Goal: Task Accomplishment & Management: Manage account settings

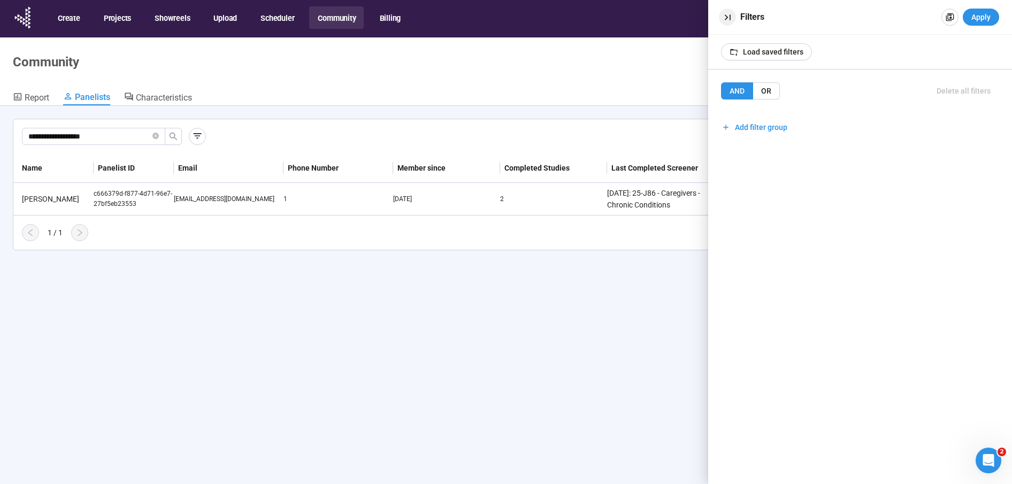
click at [727, 16] on icon "button" at bounding box center [727, 17] width 11 height 11
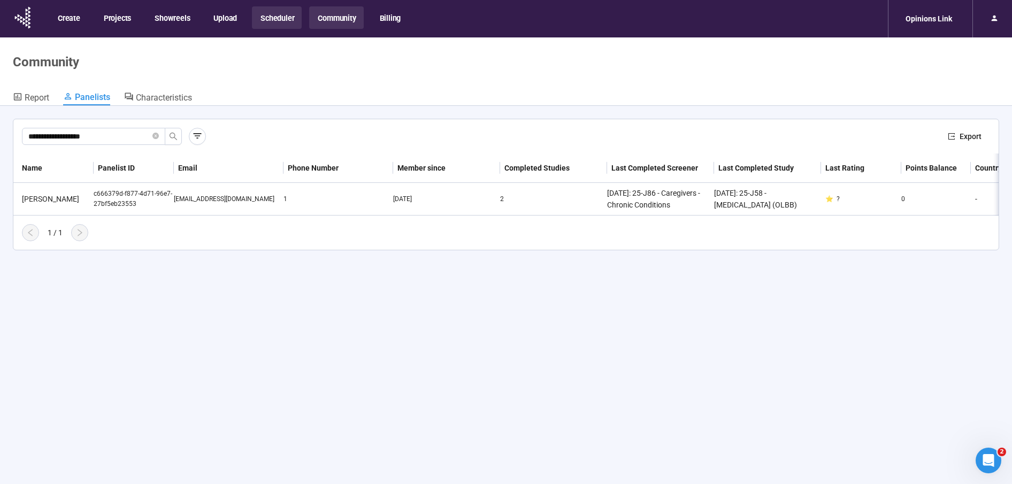
click at [272, 15] on button "Scheduler" at bounding box center [277, 17] width 50 height 22
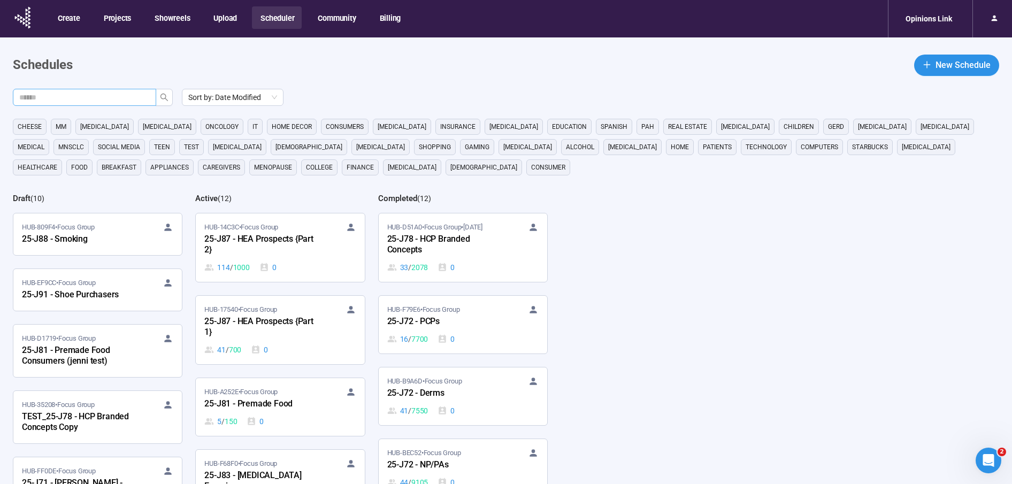
click at [117, 99] on input "text" at bounding box center [80, 97] width 122 height 12
click at [162, 97] on icon "search" at bounding box center [163, 97] width 7 height 7
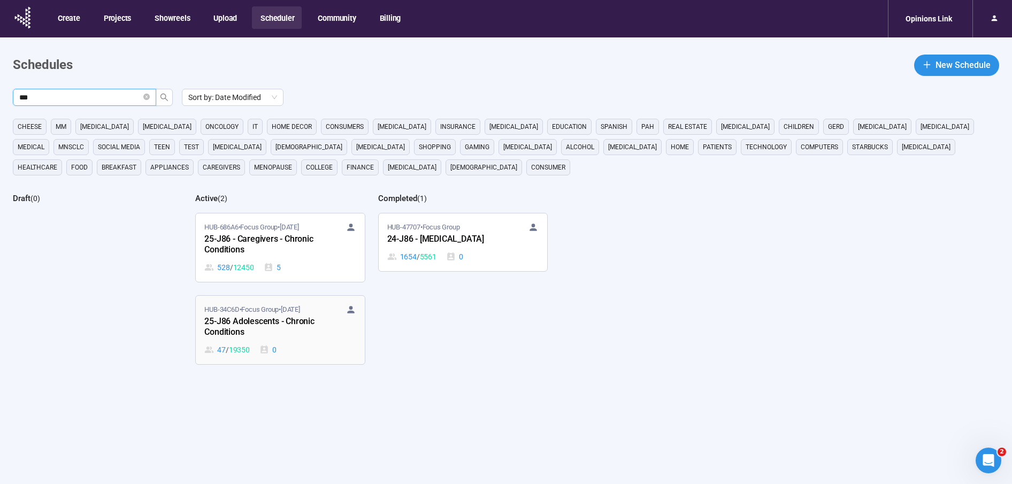
type input "***"
click at [251, 311] on span "HUB-34C6D • Focus Group • [DATE]" at bounding box center [251, 309] width 95 height 11
click at [251, 311] on main "Schedules New Schedule *** Sort by: Date Modified cheese MM [MEDICAL_DATA] [MED…" at bounding box center [506, 304] width 1012 height 535
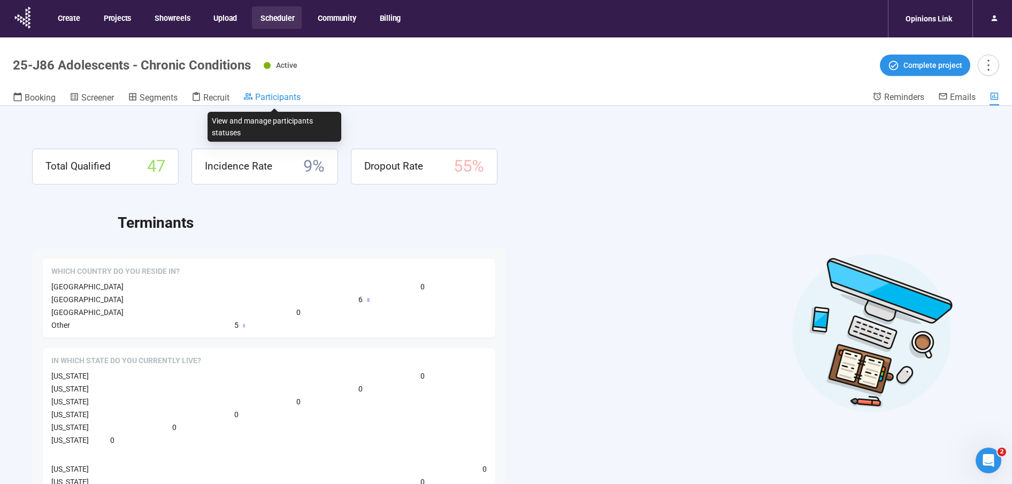
drag, startPoint x: 278, startPoint y: 99, endPoint x: 276, endPoint y: 93, distance: 6.1
click at [278, 98] on span "Participants" at bounding box center [277, 97] width 45 height 10
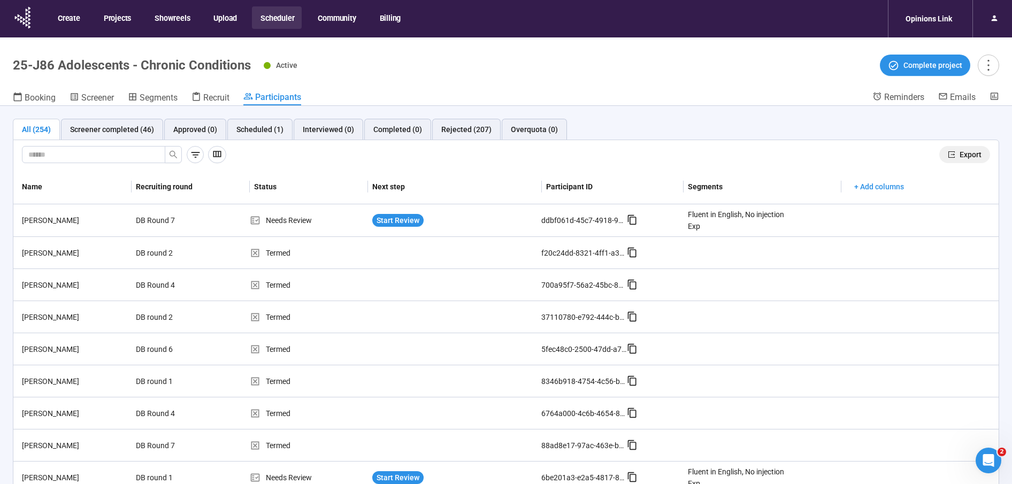
click at [967, 147] on div "Export" at bounding box center [505, 155] width 985 height 30
click at [968, 150] on span "Export" at bounding box center [971, 155] width 22 height 12
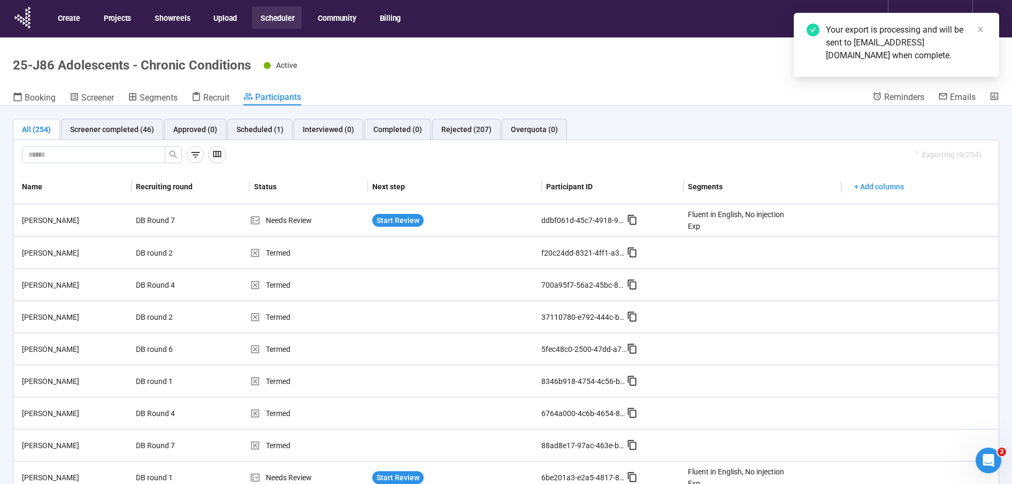
click at [285, 23] on button "Scheduler" at bounding box center [277, 17] width 50 height 22
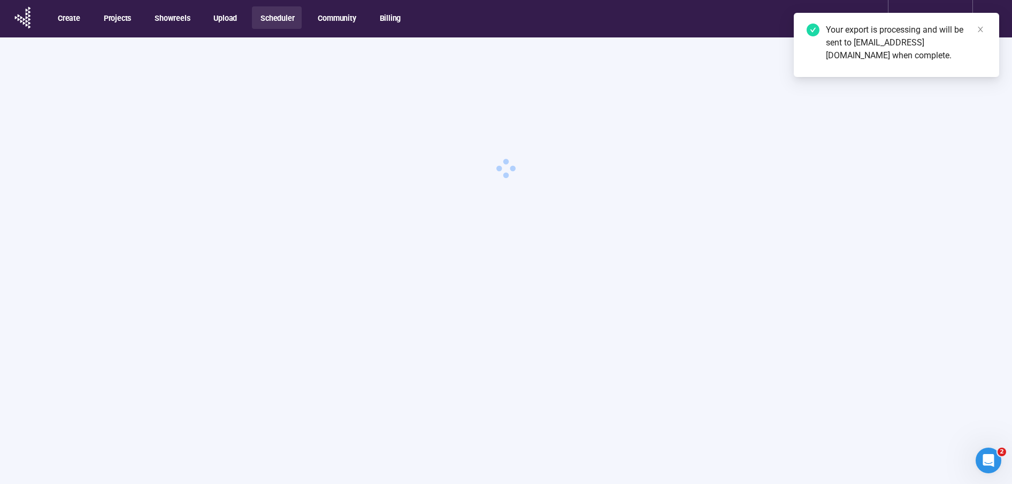
click at [276, 9] on button "Scheduler" at bounding box center [277, 17] width 50 height 22
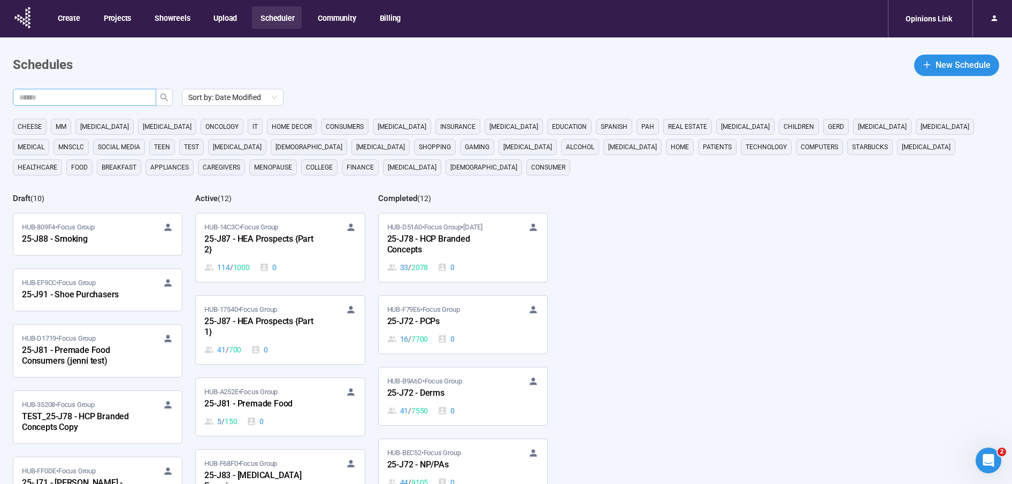
click at [130, 101] on input "text" at bounding box center [80, 97] width 122 height 12
drag, startPoint x: 130, startPoint y: 101, endPoint x: 147, endPoint y: 98, distance: 16.7
click at [134, 100] on input "text" at bounding box center [80, 97] width 122 height 12
type input "***"
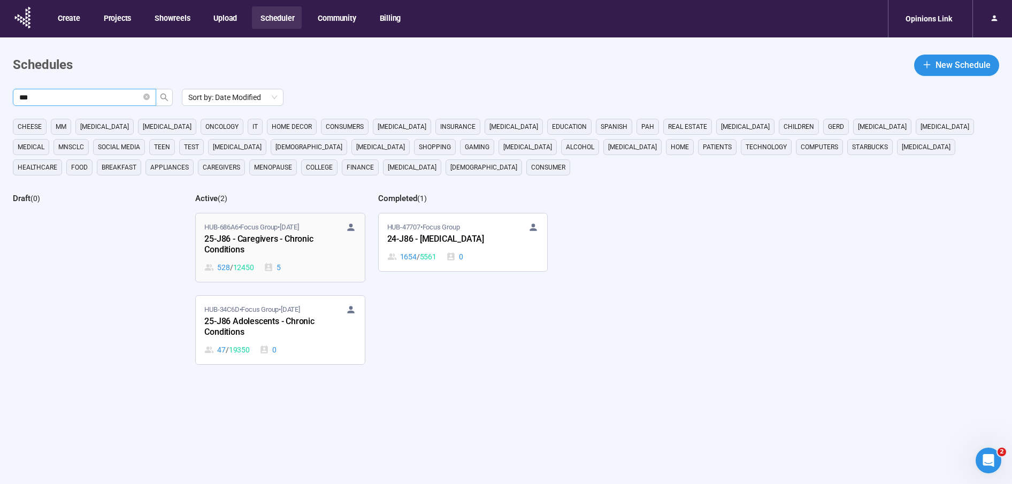
click at [266, 241] on div "25-J86 - Caregivers - Chronic Conditions" at bounding box center [263, 245] width 118 height 25
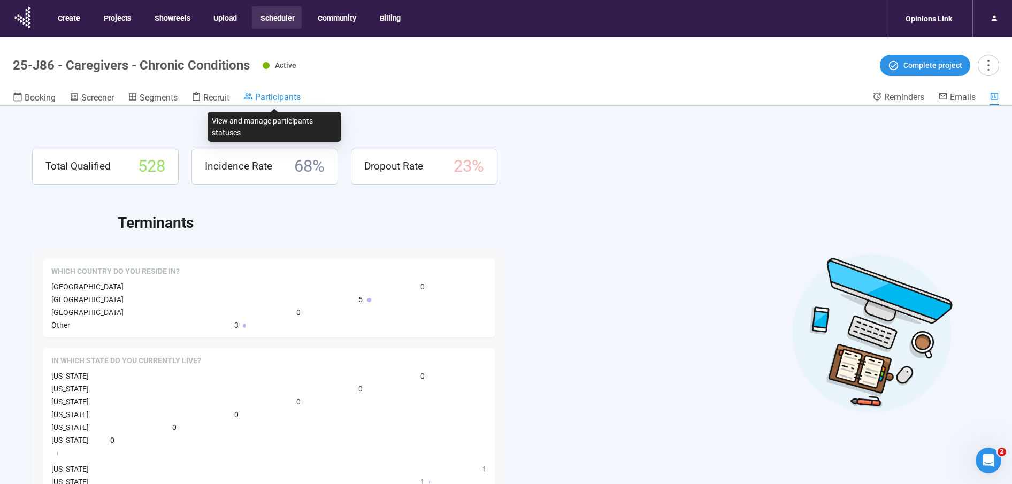
click at [268, 95] on span "Participants" at bounding box center [277, 97] width 45 height 10
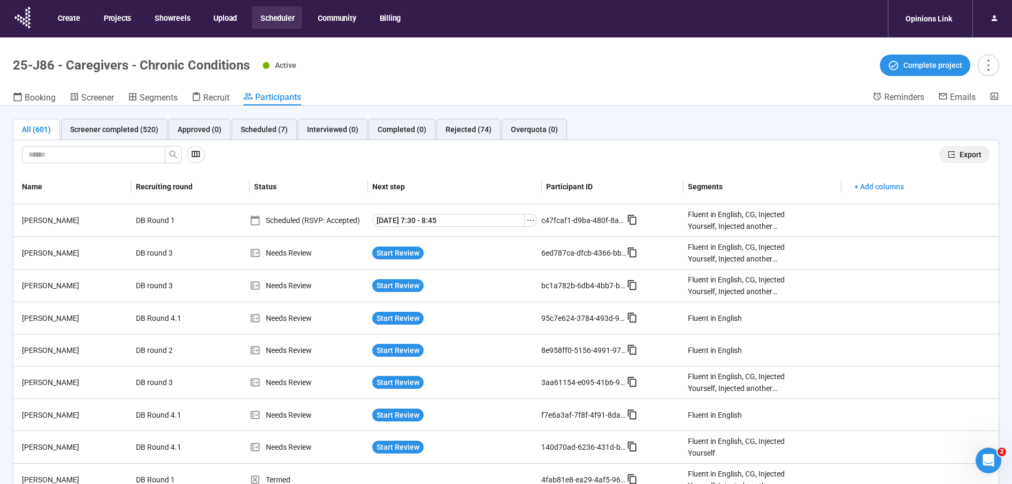
click at [970, 152] on span "Export" at bounding box center [971, 155] width 22 height 12
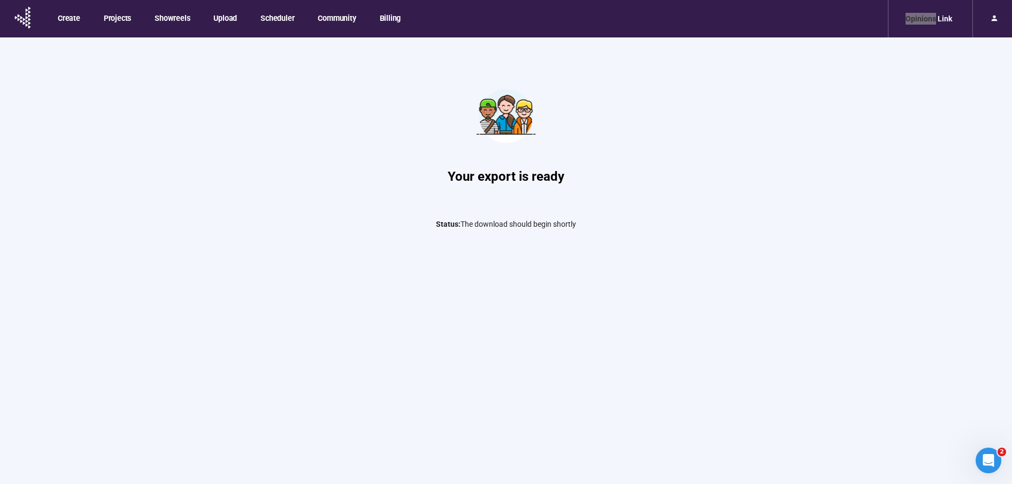
click at [788, 0] on nav "Create Projects Showreels Upload Scheduler Community Billing Opinions Link" at bounding box center [506, 18] width 1012 height 37
